Goal: Complete application form

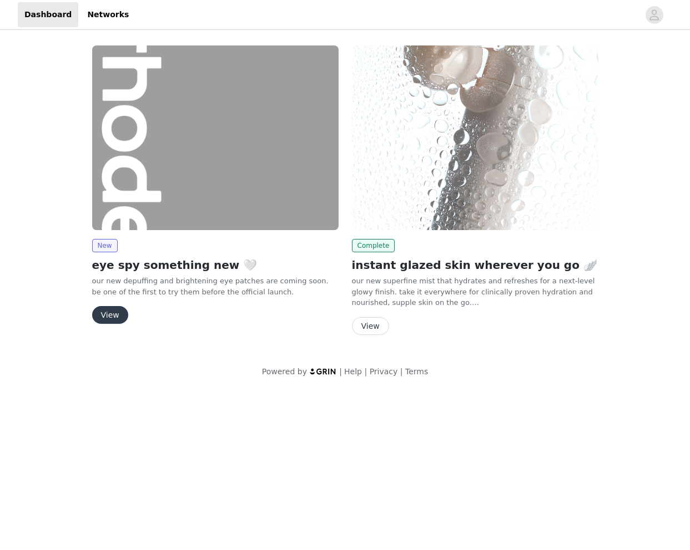
click at [116, 316] on button "View" at bounding box center [110, 315] width 36 height 18
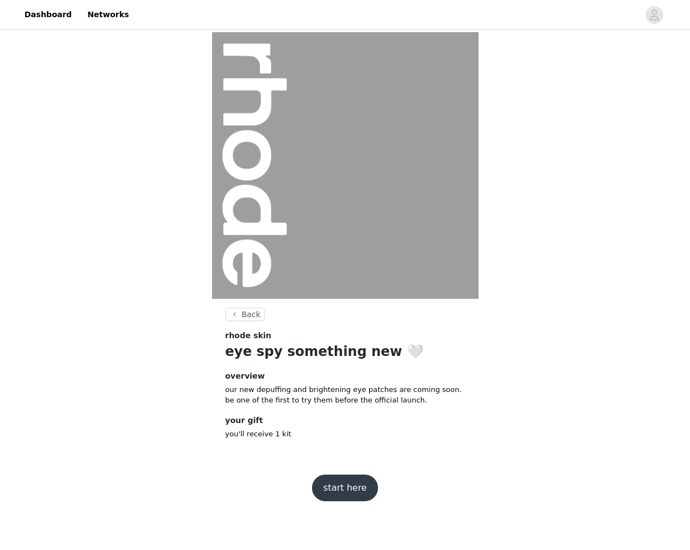
click at [358, 475] on button "start here" at bounding box center [344, 488] width 65 height 27
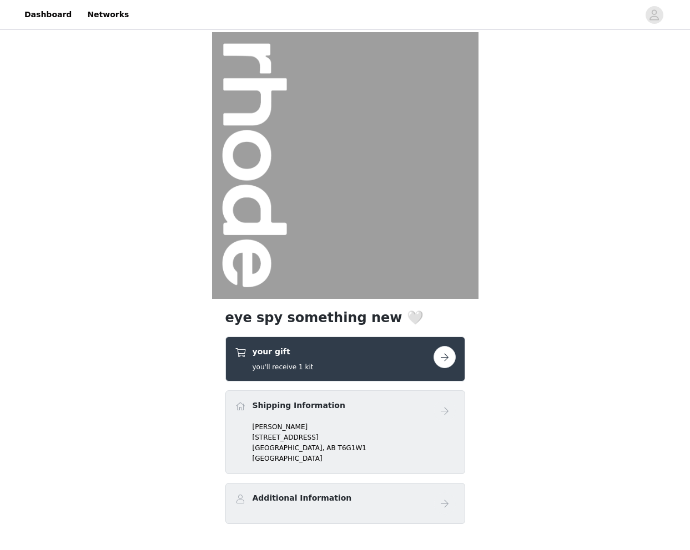
scroll to position [67, 0]
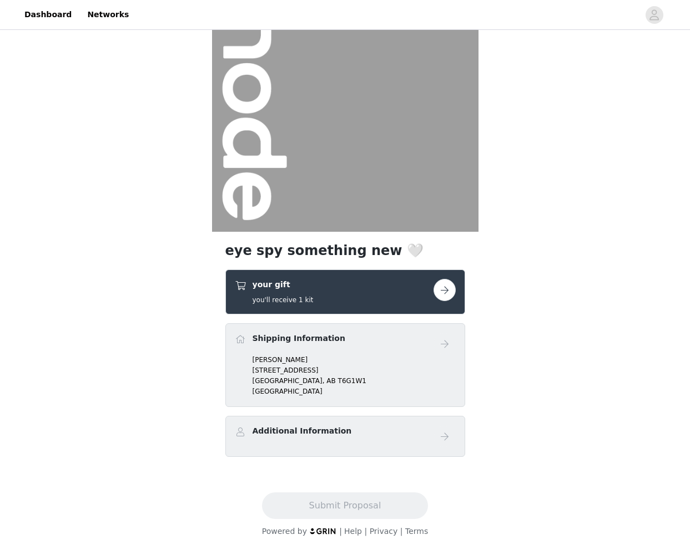
click at [450, 286] on button "button" at bounding box center [444, 290] width 22 height 22
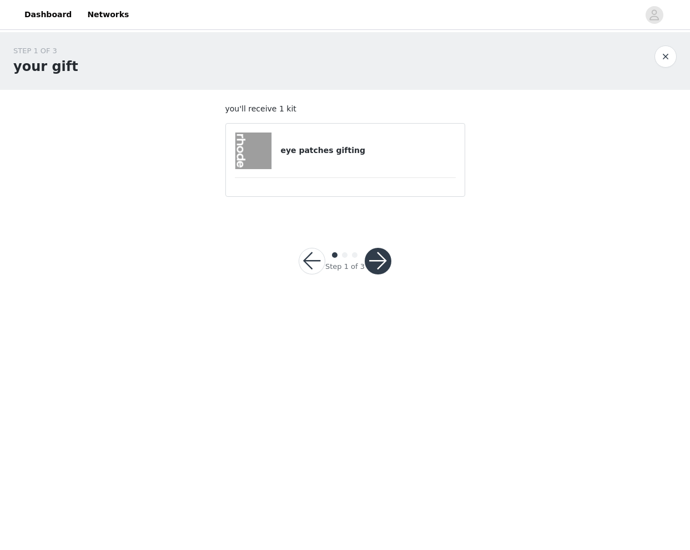
click at [329, 145] on h4 "eye patches gifting" at bounding box center [367, 151] width 175 height 12
click at [379, 254] on button "button" at bounding box center [377, 261] width 27 height 27
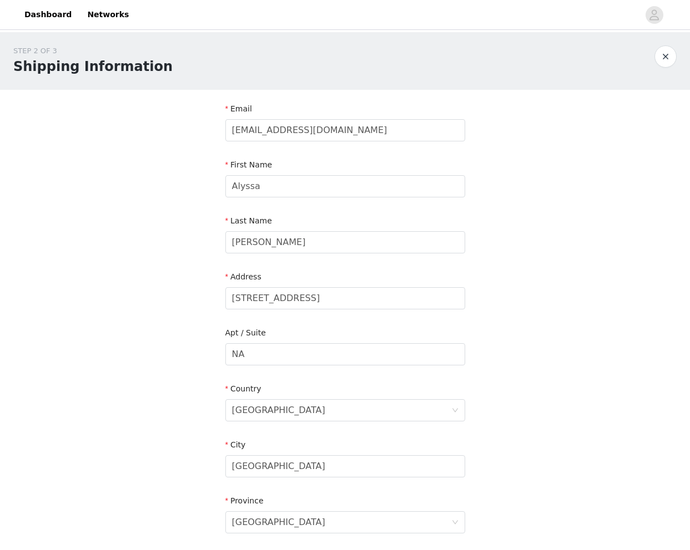
scroll to position [206, 0]
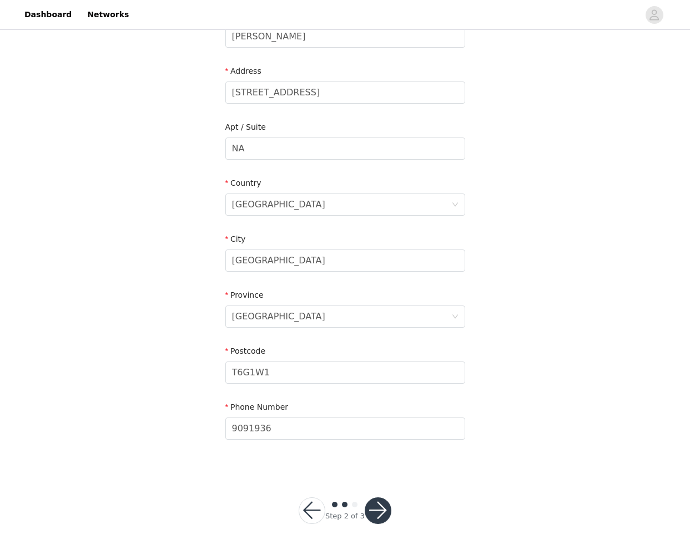
click at [379, 509] on button "button" at bounding box center [377, 511] width 27 height 27
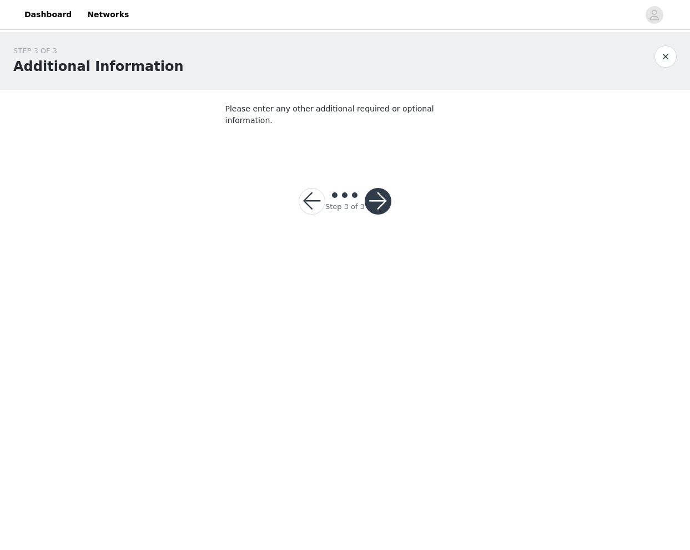
click at [379, 189] on button "button" at bounding box center [377, 201] width 27 height 27
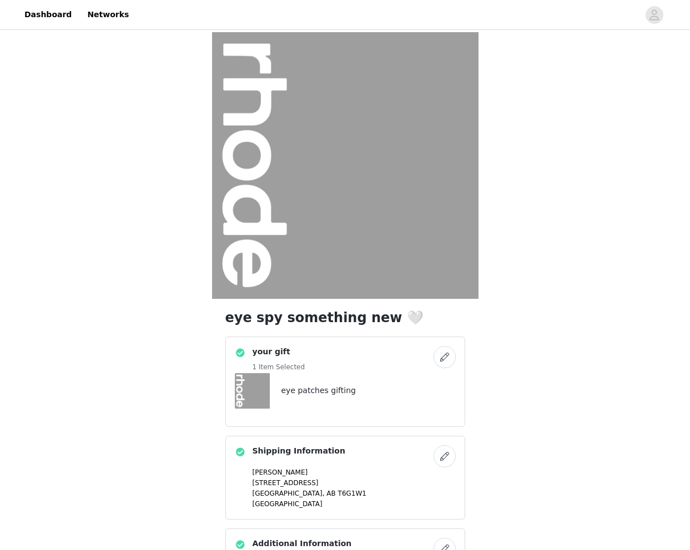
scroll to position [113, 0]
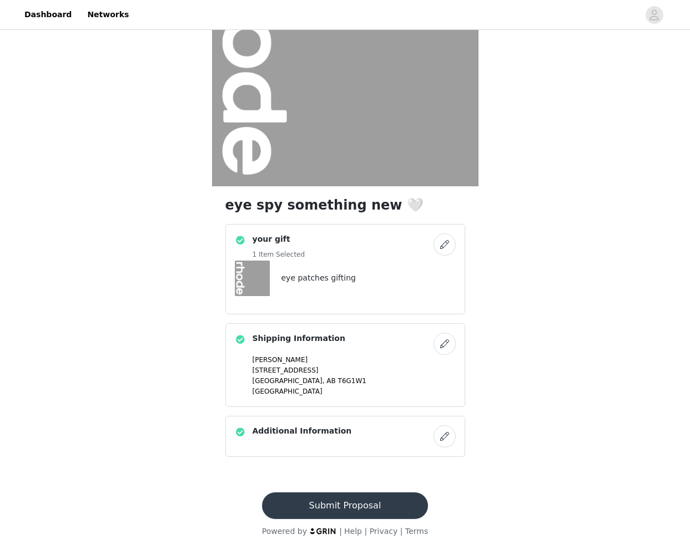
click at [326, 495] on button "Submit Proposal" at bounding box center [345, 506] width 166 height 27
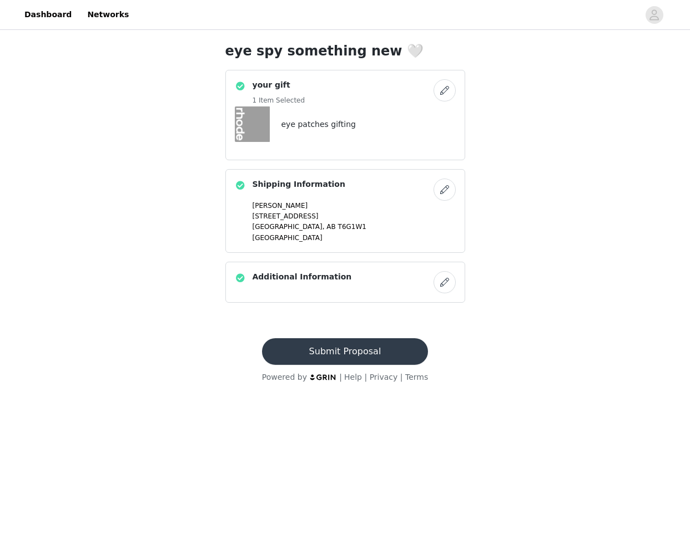
scroll to position [0, 0]
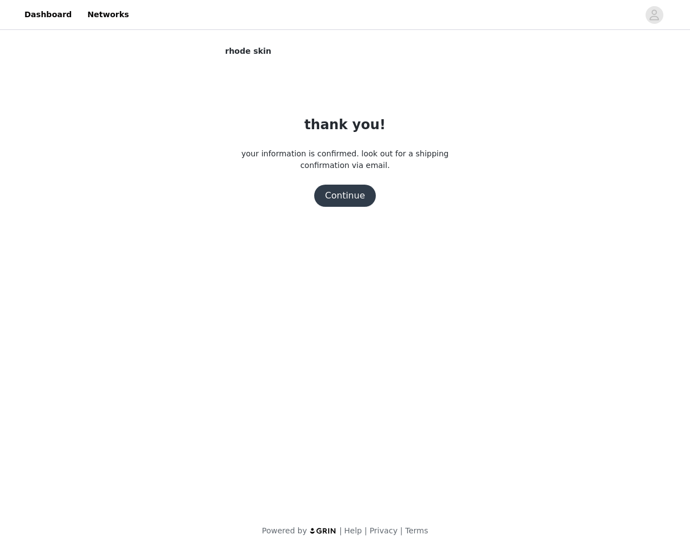
click at [351, 194] on button "Continue" at bounding box center [345, 196] width 62 height 22
